Goal: Information Seeking & Learning: Check status

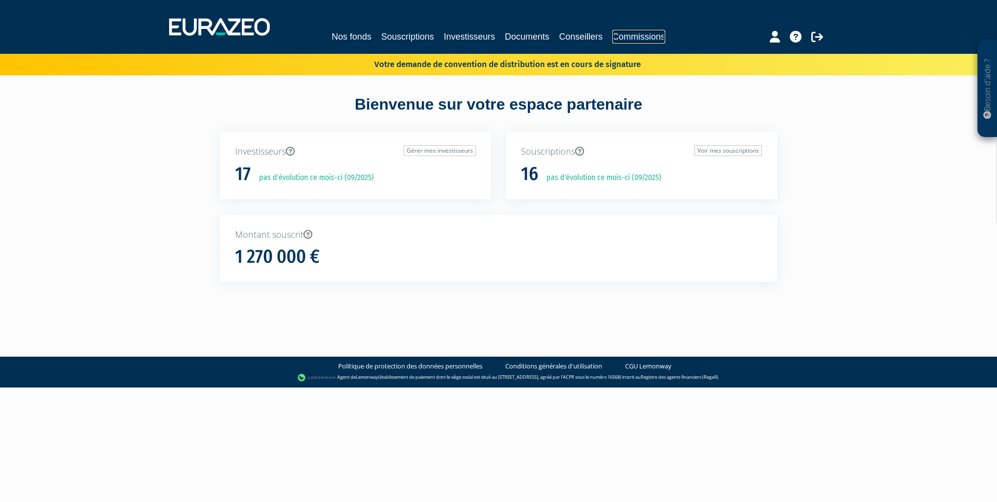
click at [638, 36] on link "Commissions" at bounding box center [638, 37] width 53 height 14
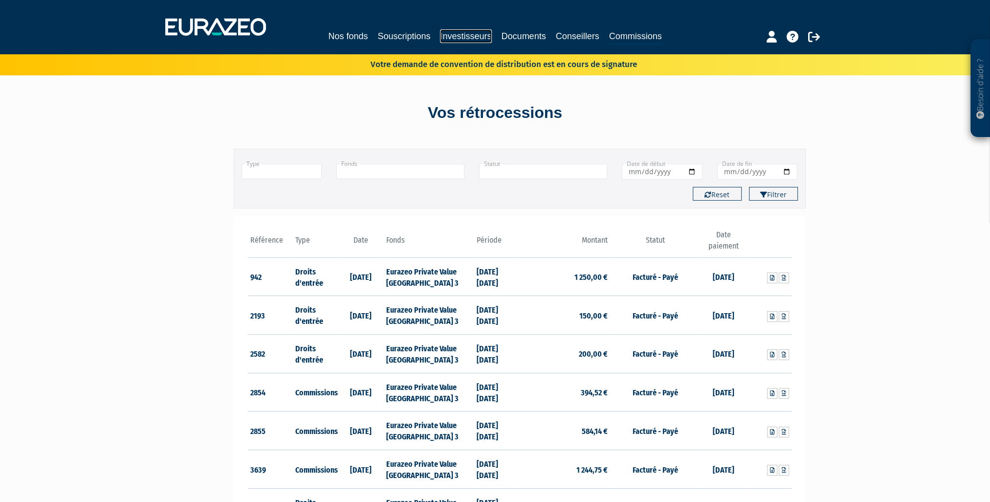
click at [469, 33] on link "Investisseurs" at bounding box center [465, 36] width 51 height 14
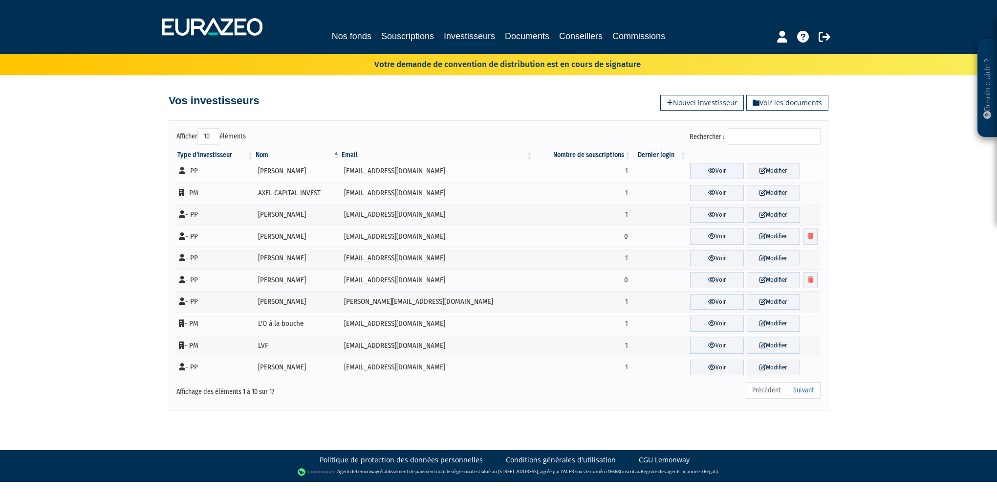
click at [714, 172] on link "Voir" at bounding box center [716, 171] width 53 height 16
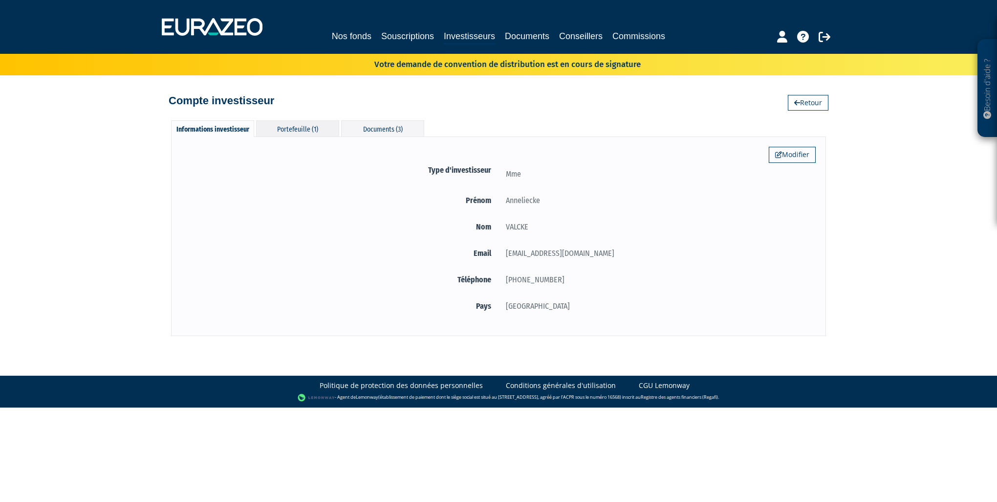
click at [305, 132] on div "Portefeuille (1)" at bounding box center [297, 128] width 83 height 16
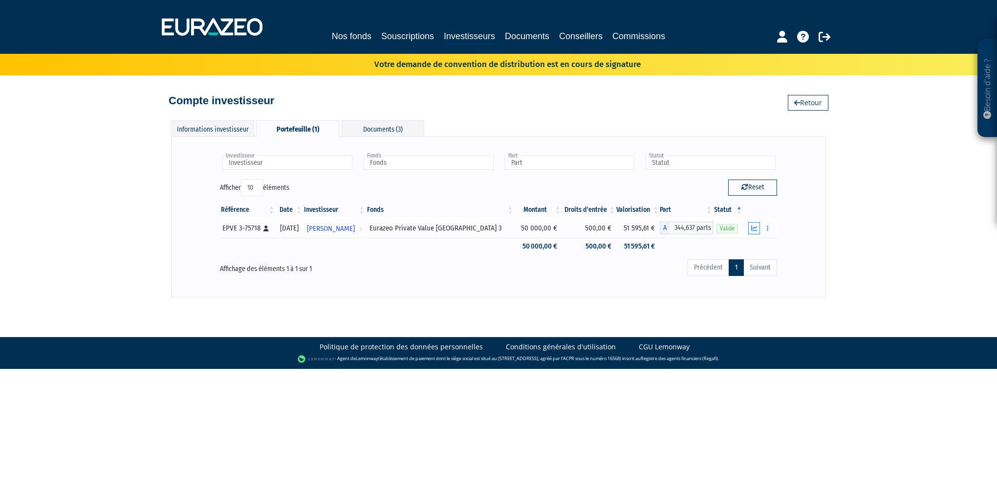
click at [753, 228] on icon "button" at bounding box center [754, 228] width 6 height 6
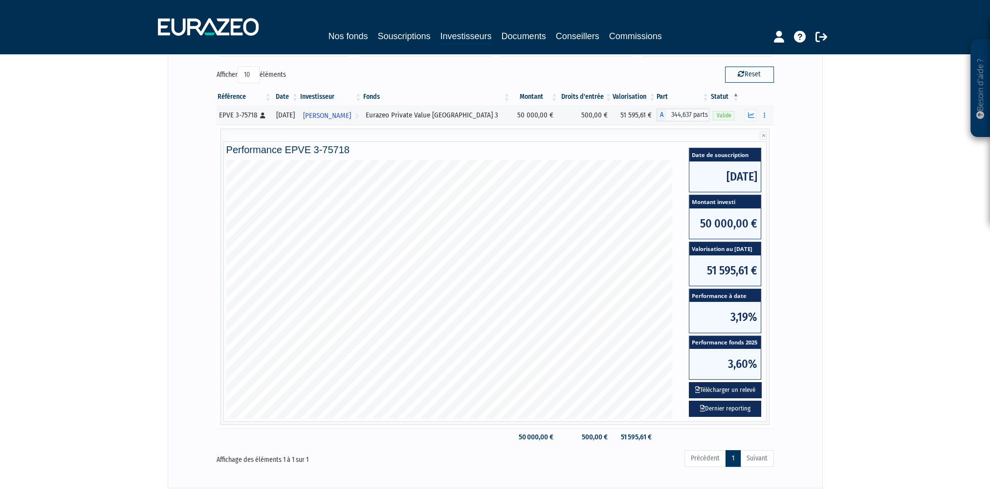
scroll to position [147, 0]
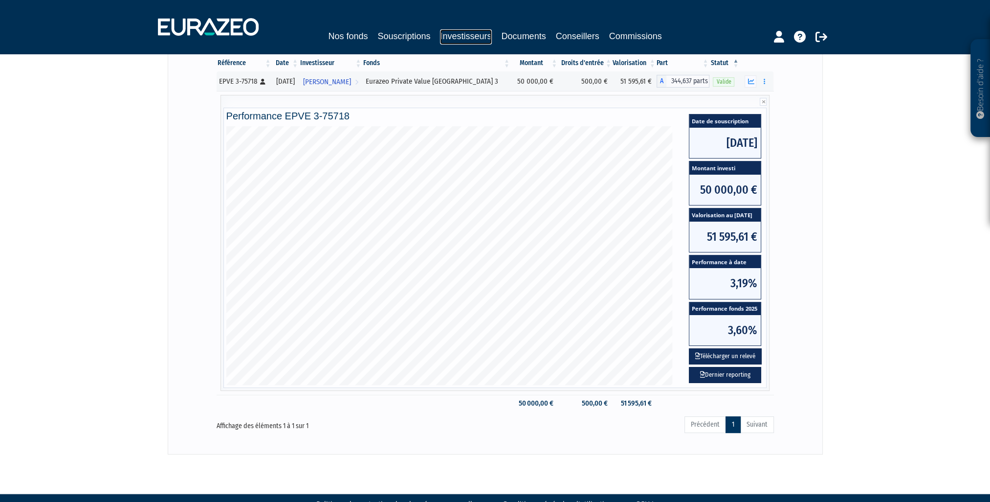
click at [467, 35] on link "Investisseurs" at bounding box center [465, 36] width 51 height 15
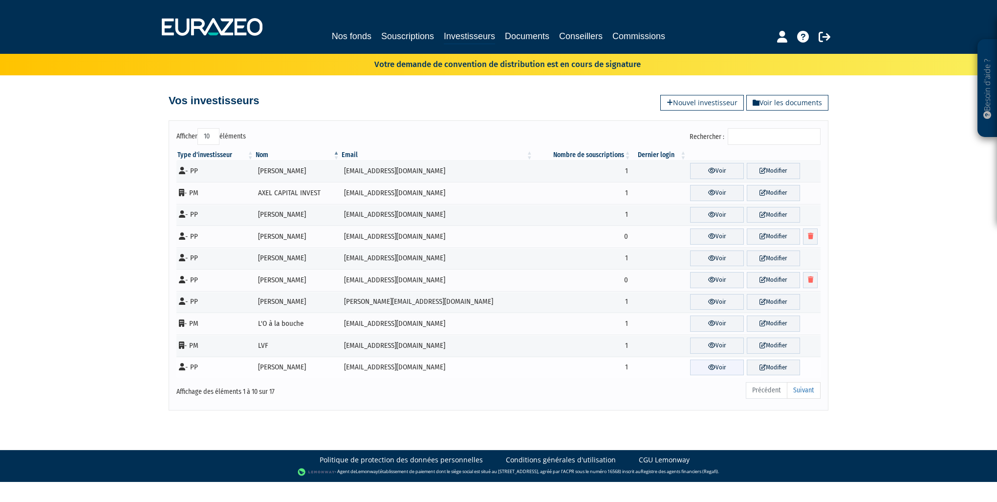
click at [711, 365] on link "Voir" at bounding box center [716, 367] width 53 height 16
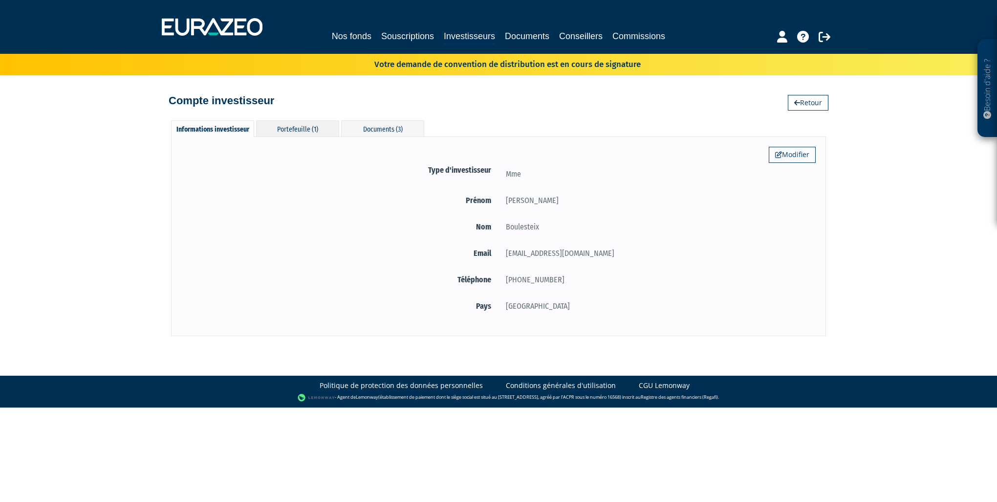
click at [307, 127] on div "Portefeuille (1)" at bounding box center [297, 128] width 83 height 16
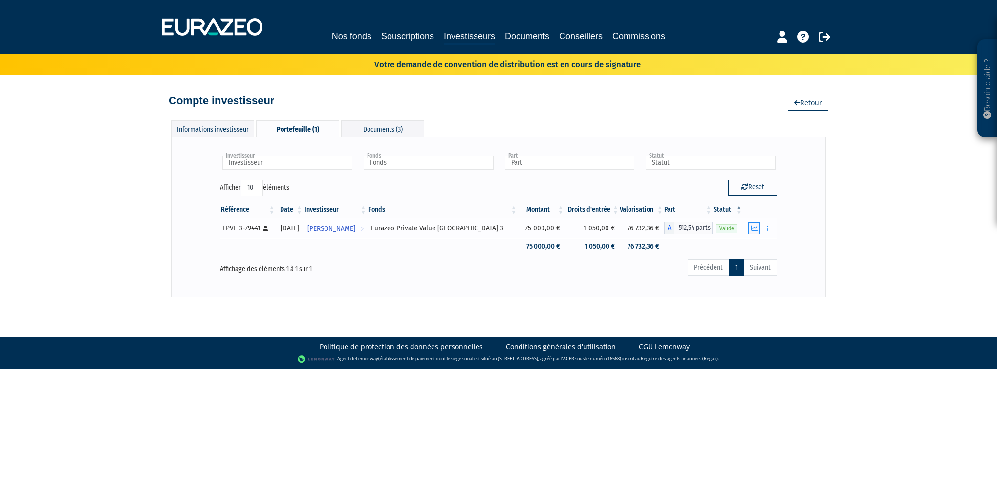
click at [753, 229] on icon "button" at bounding box center [754, 228] width 6 height 6
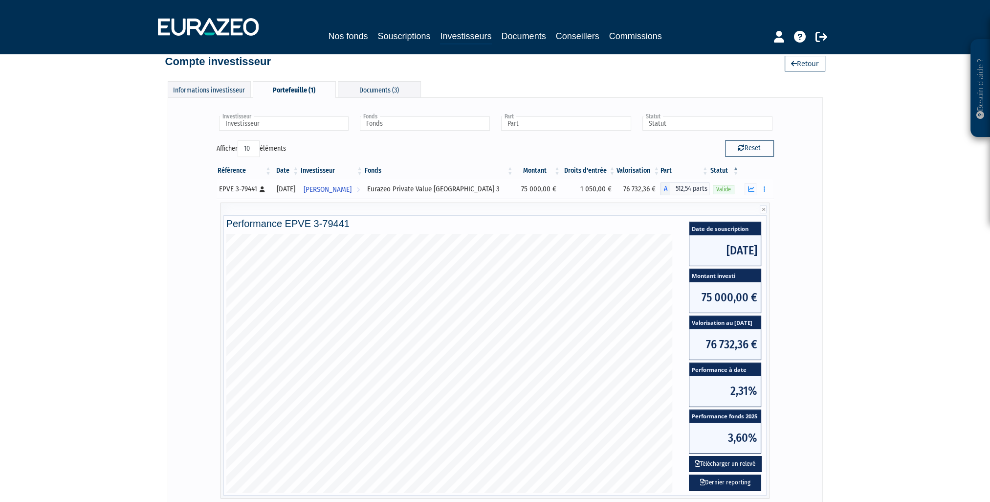
scroll to position [22, 0]
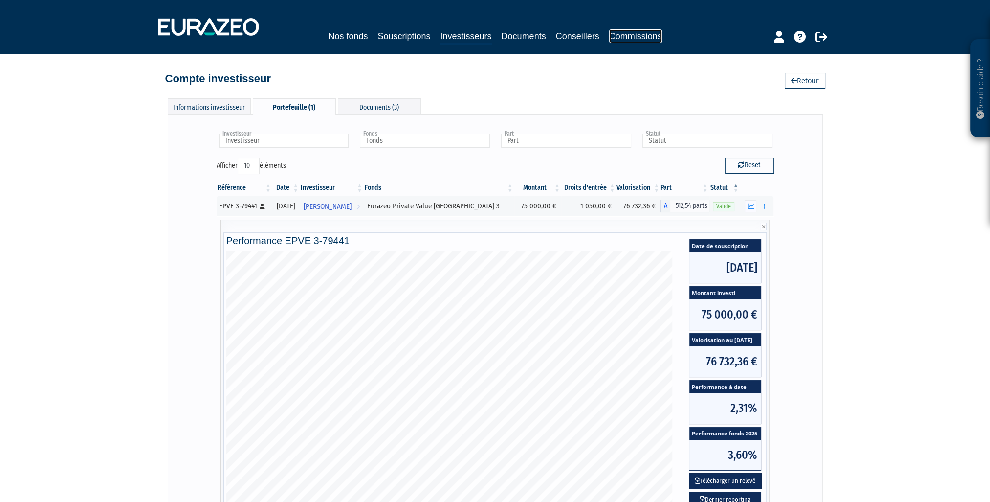
click at [643, 32] on link "Commissions" at bounding box center [635, 36] width 53 height 14
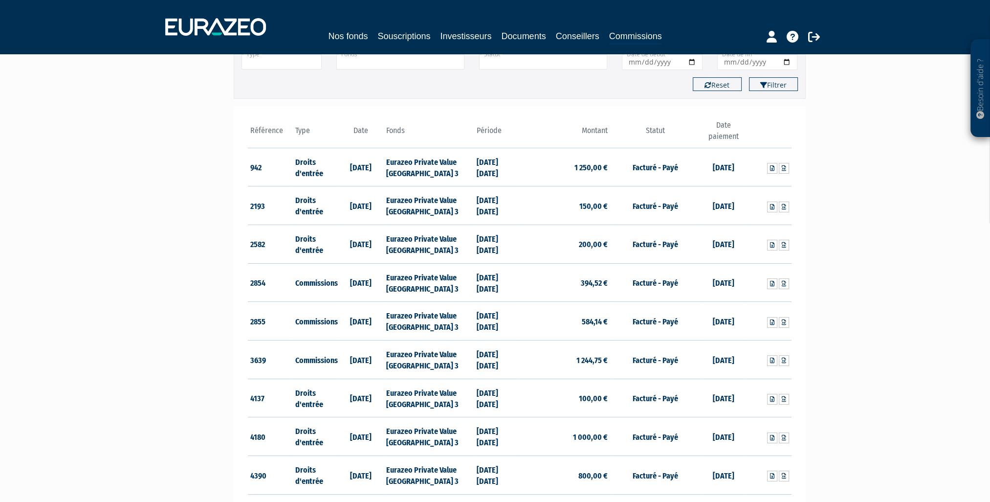
scroll to position [196, 0]
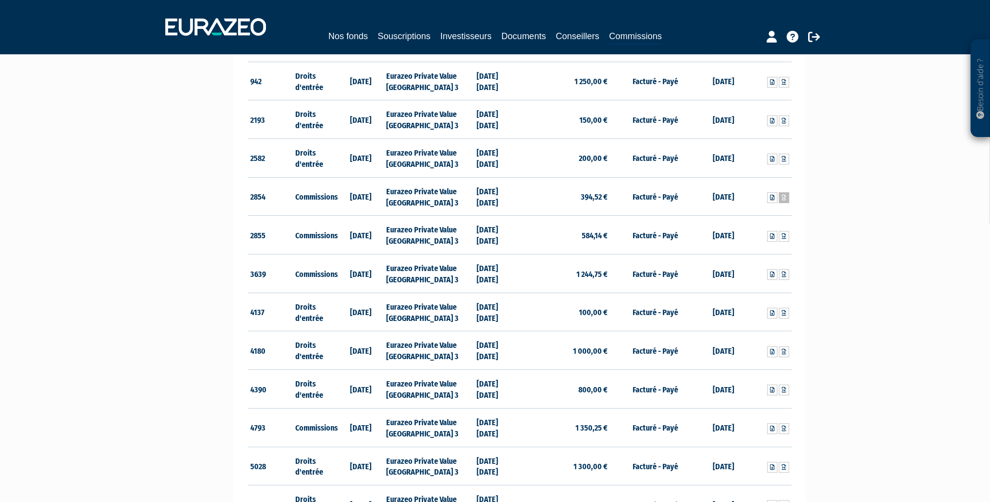
click at [784, 196] on icon at bounding box center [784, 198] width 4 height 6
